Goal: Transaction & Acquisition: Register for event/course

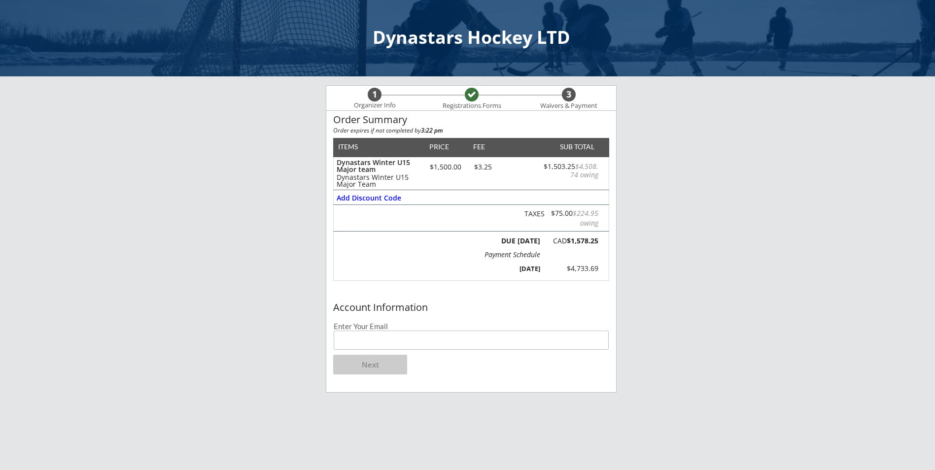
click at [418, 344] on input "email" at bounding box center [471, 340] width 275 height 19
click at [692, 265] on div "Dynastars Hockey LTD 1 Organizer Info Registrations Forms 3 Waivers & Payment O…" at bounding box center [467, 291] width 935 height 583
click at [434, 337] on input "email" at bounding box center [471, 340] width 275 height 19
type input "[EMAIL_ADDRESS][DOMAIN_NAME]"
click at [369, 367] on button "Next" at bounding box center [370, 365] width 74 height 20
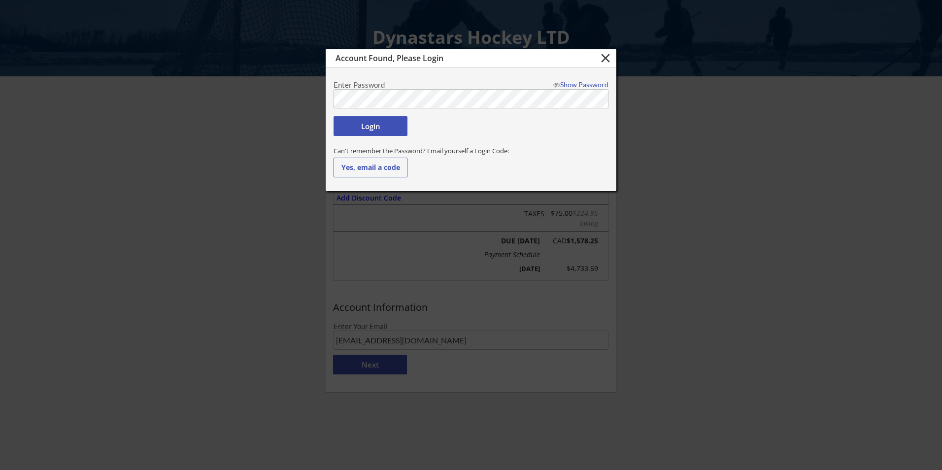
click at [309, 125] on div at bounding box center [471, 235] width 942 height 470
click at [366, 127] on button "Login" at bounding box center [371, 126] width 74 height 20
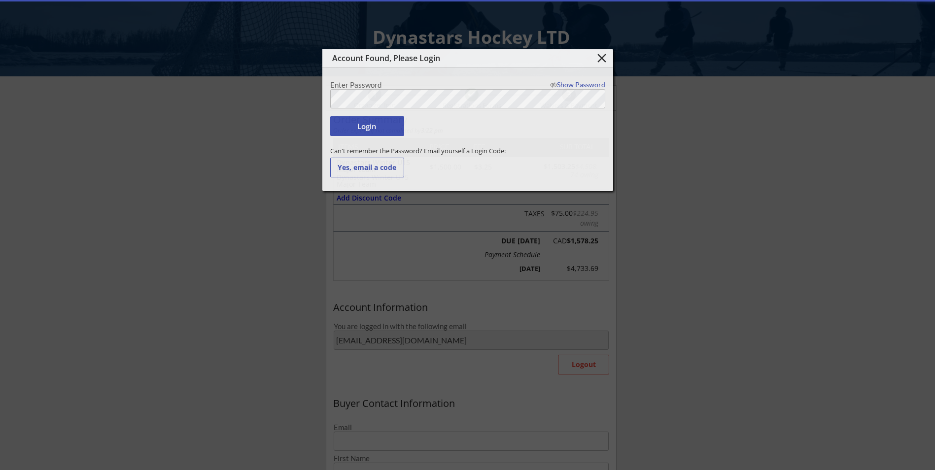
type input "[EMAIL_ADDRESS][DOMAIN_NAME]"
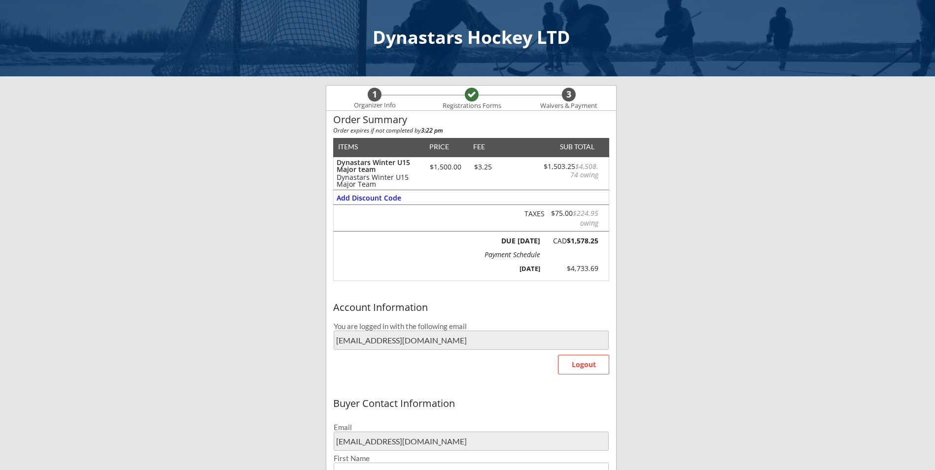
type input "[PERSON_NAME]"
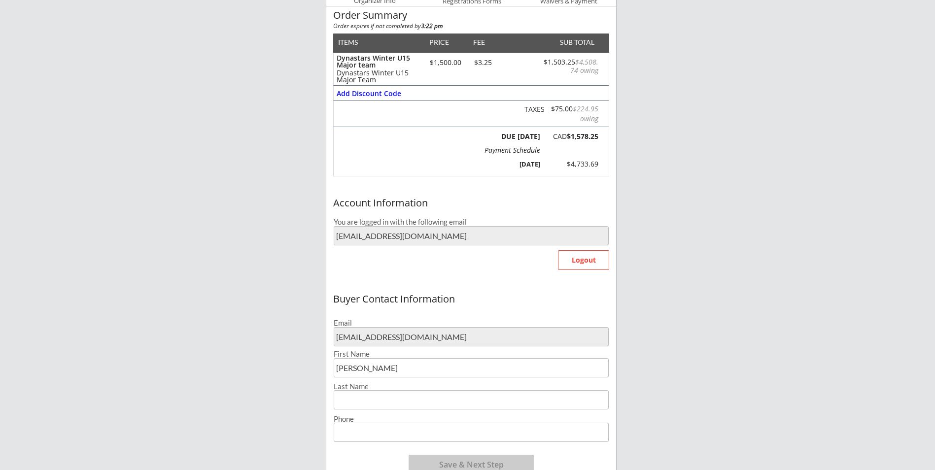
scroll to position [148, 0]
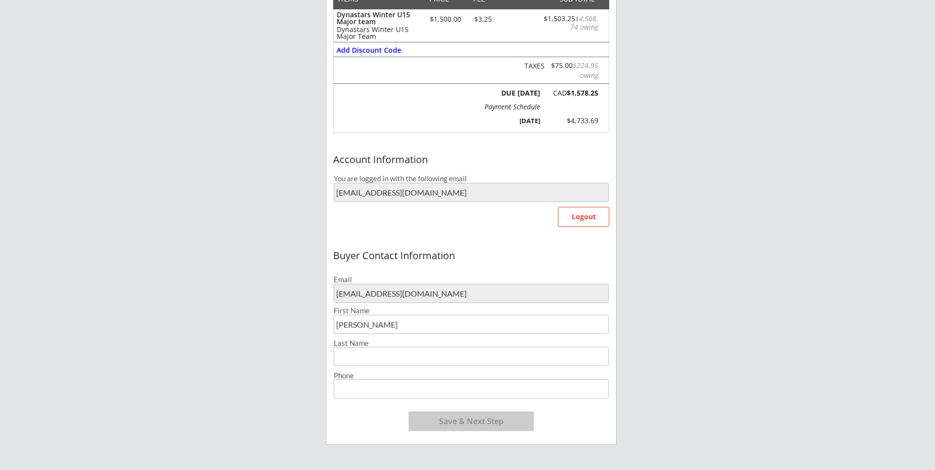
click at [395, 353] on input "input" at bounding box center [471, 356] width 275 height 19
type input "[PERSON_NAME]"
click at [451, 280] on div "Email" at bounding box center [471, 279] width 275 height 7
click at [404, 388] on input "input" at bounding box center [471, 388] width 275 height 19
type input "[PHONE_NUMBER]"
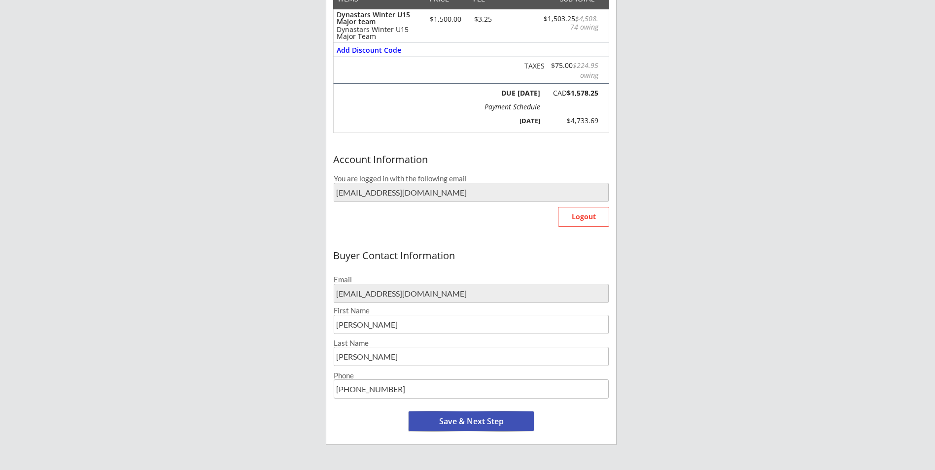
click at [467, 424] on button "Save & Next Step" at bounding box center [470, 421] width 125 height 20
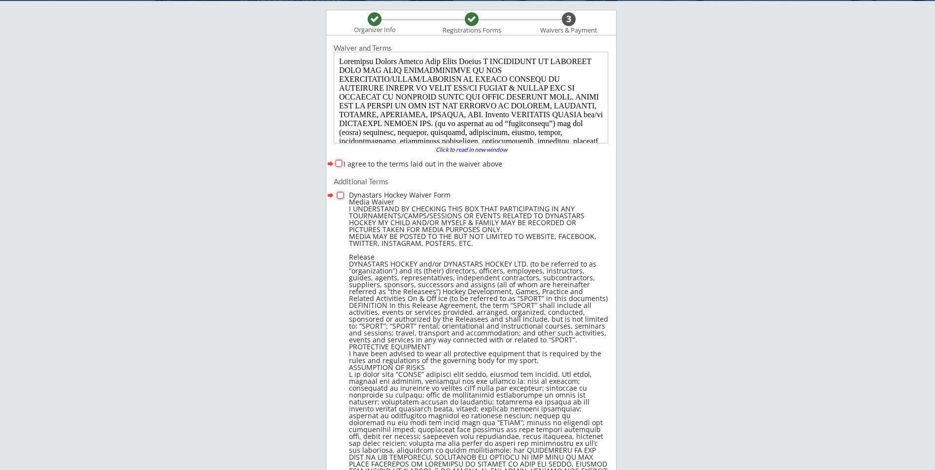
scroll to position [0, 0]
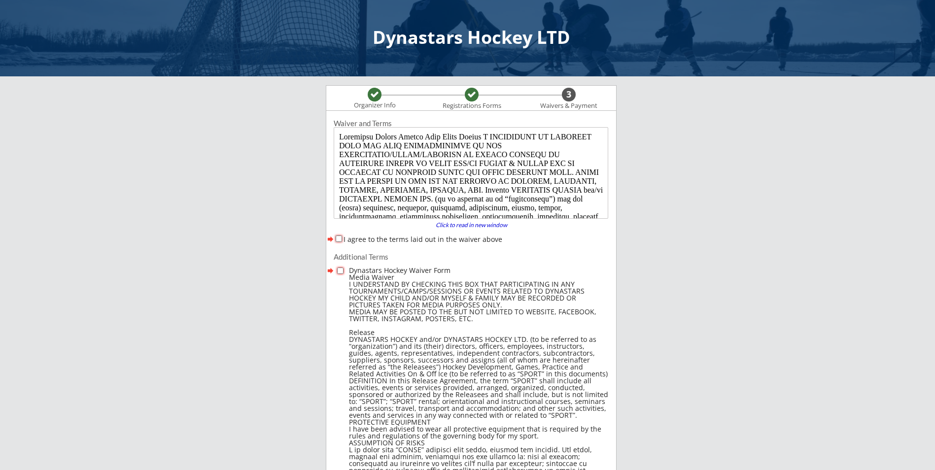
click at [337, 241] on input "I agree to the terms laid out in the waiver above" at bounding box center [339, 239] width 6 height 6
checkbox input "true"
click at [339, 270] on input "checkbox" at bounding box center [340, 271] width 6 height 6
checkbox input "true"
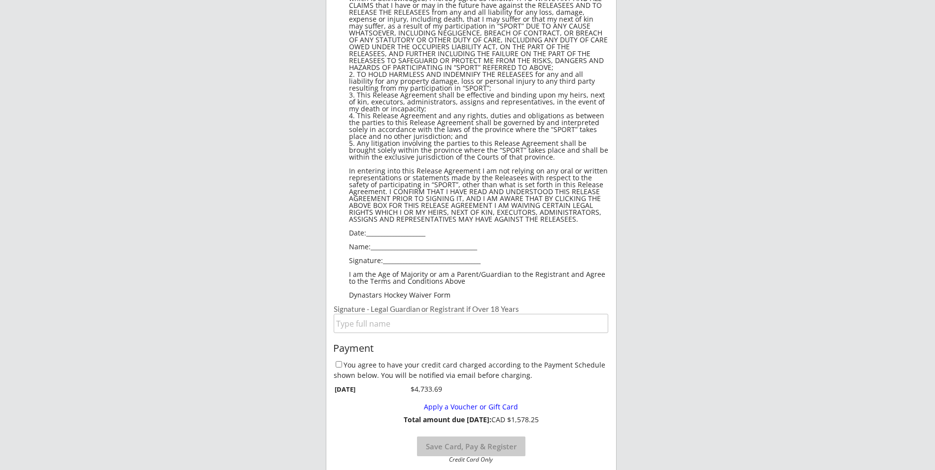
scroll to position [641, 0]
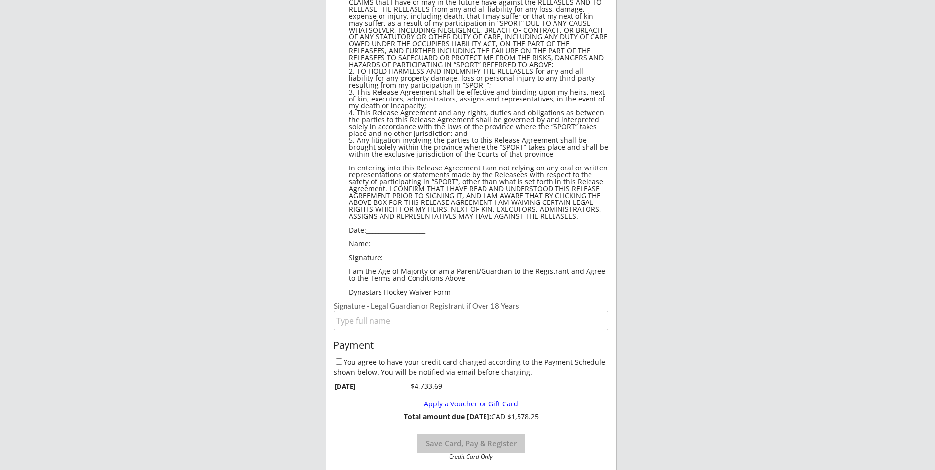
click at [386, 321] on input "input" at bounding box center [471, 320] width 274 height 19
type input "[PERSON_NAME]"
click at [340, 364] on input "You agree to have your credit card charged according to the Payment Schedule sh…" at bounding box center [339, 361] width 6 height 6
checkbox input "true"
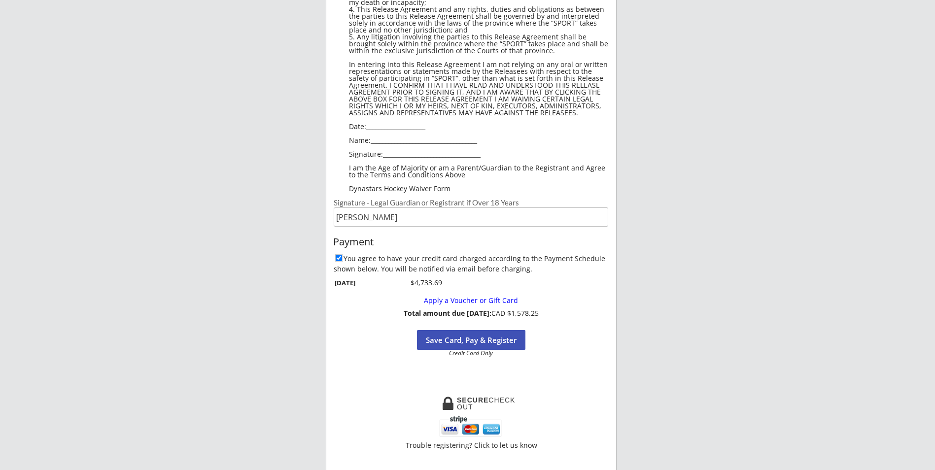
scroll to position [788, 0]
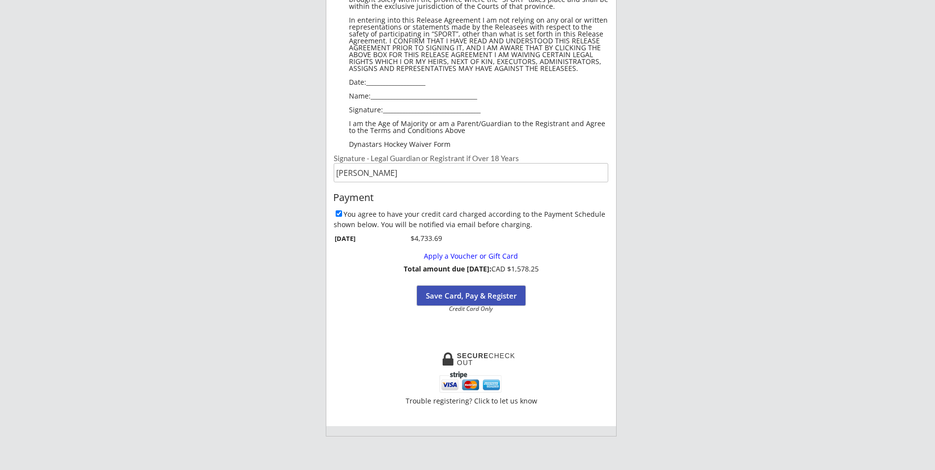
click at [472, 297] on button "Save Card, Pay & Register" at bounding box center [471, 296] width 108 height 20
select select ""Yes, use this card""
